Goal: Task Accomplishment & Management: Manage account settings

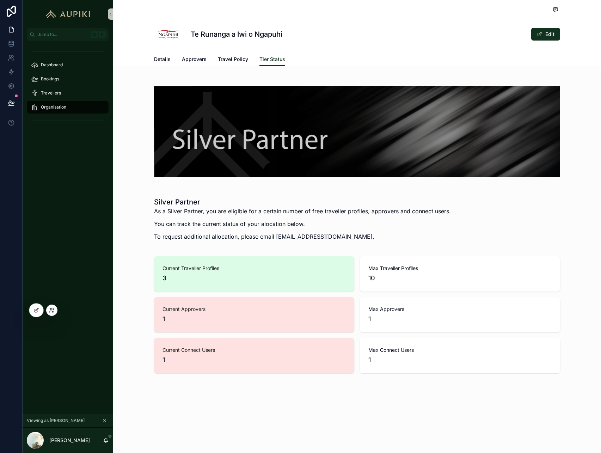
click at [54, 308] on icon at bounding box center [52, 310] width 6 height 6
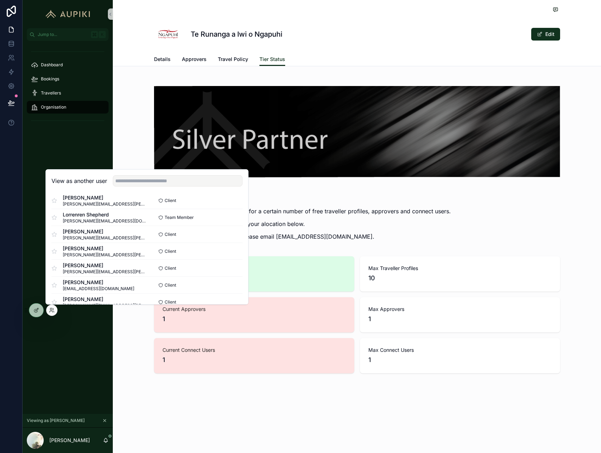
scroll to position [23, 0]
click at [229, 234] on button "Select" at bounding box center [233, 234] width 18 height 10
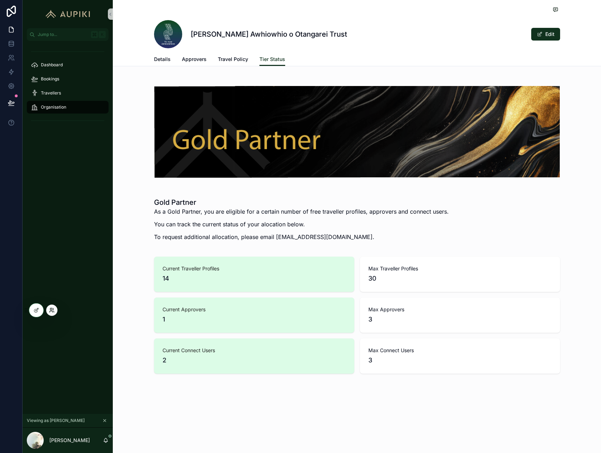
click at [54, 311] on icon at bounding box center [52, 310] width 6 height 6
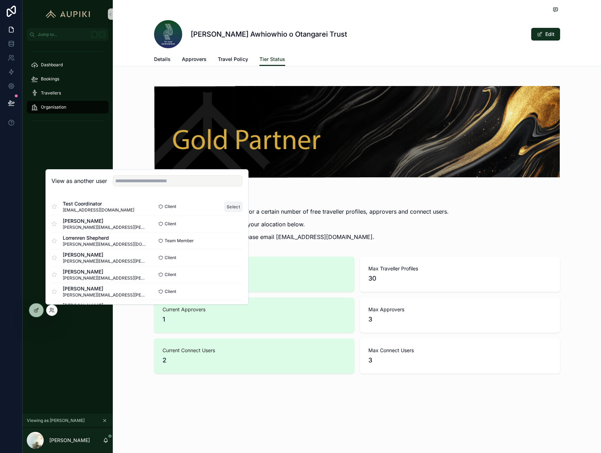
click at [236, 203] on button "Select" at bounding box center [233, 207] width 18 height 10
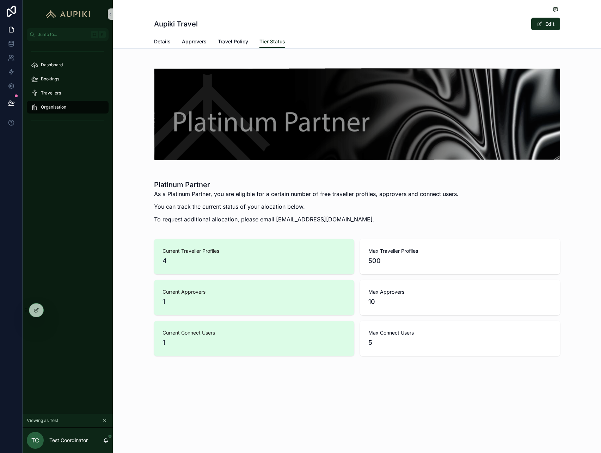
click at [11, 101] on icon at bounding box center [11, 103] width 6 height 4
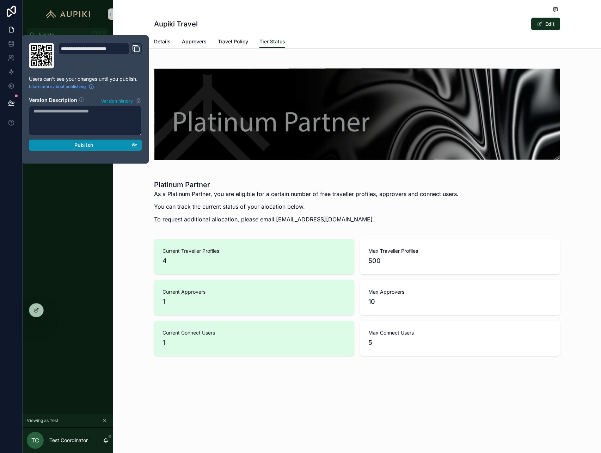
click at [73, 147] on div "Publish" at bounding box center [85, 145] width 104 height 6
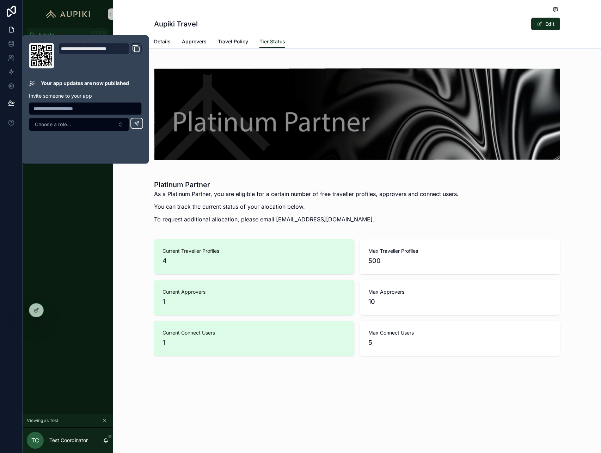
click at [91, 204] on div "Dashboard Bookings Travellers Organisation" at bounding box center [68, 227] width 90 height 373
